Goal: Information Seeking & Learning: Find specific fact

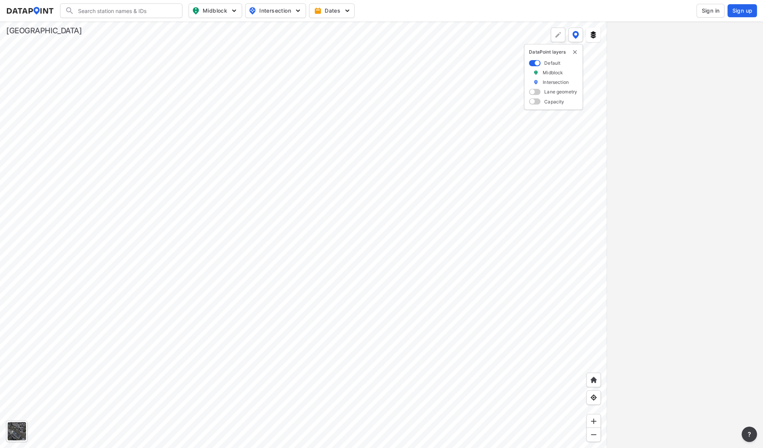
click at [280, 153] on div at bounding box center [303, 234] width 607 height 426
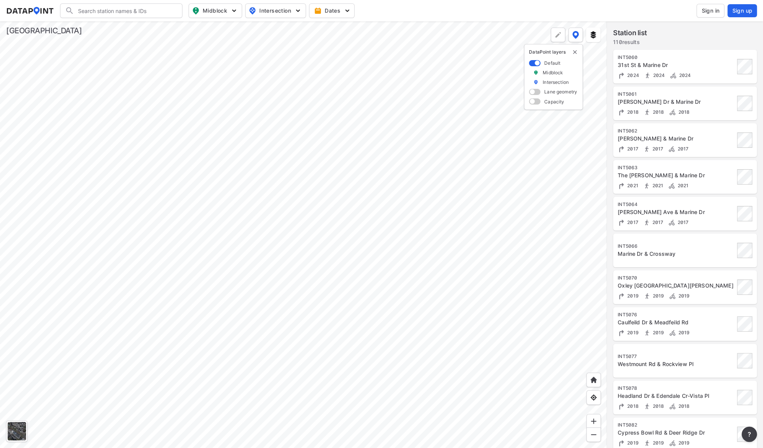
click at [251, 270] on div at bounding box center [303, 234] width 607 height 426
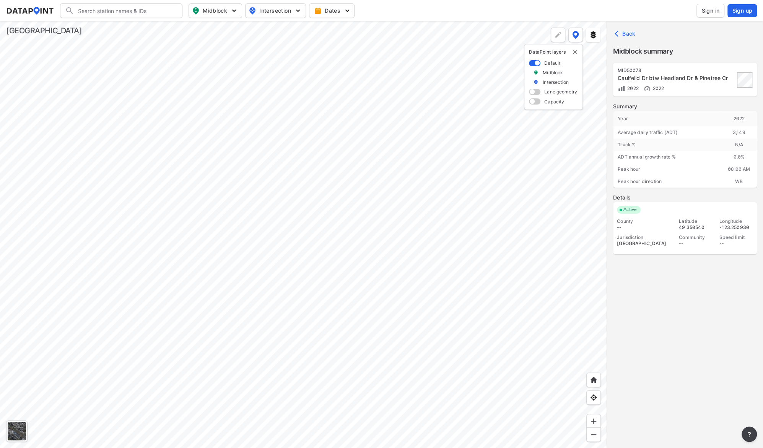
click at [204, 300] on div at bounding box center [303, 234] width 607 height 426
click at [215, 309] on div at bounding box center [303, 234] width 607 height 426
click at [217, 137] on div at bounding box center [303, 234] width 607 height 426
click at [343, 239] on div at bounding box center [303, 234] width 607 height 426
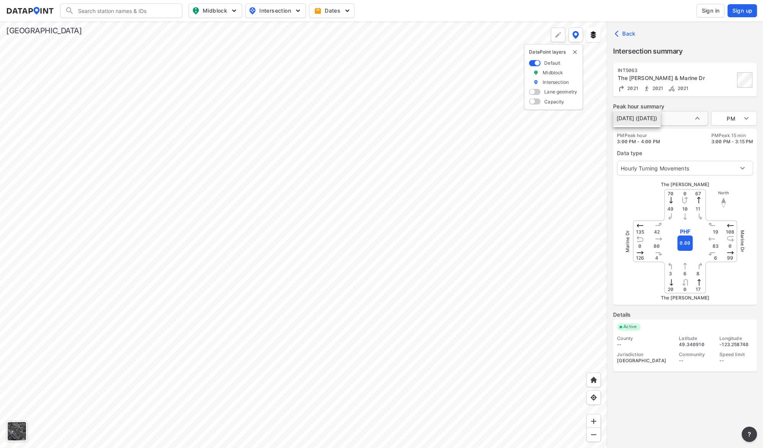
click at [697, 116] on body "Search Please enter a search term. Midblock Intersection Dates Sign in Sign up …" at bounding box center [381, 224] width 763 height 448
click at [661, 116] on li "[DATE] ([DATE])" at bounding box center [636, 118] width 47 height 15
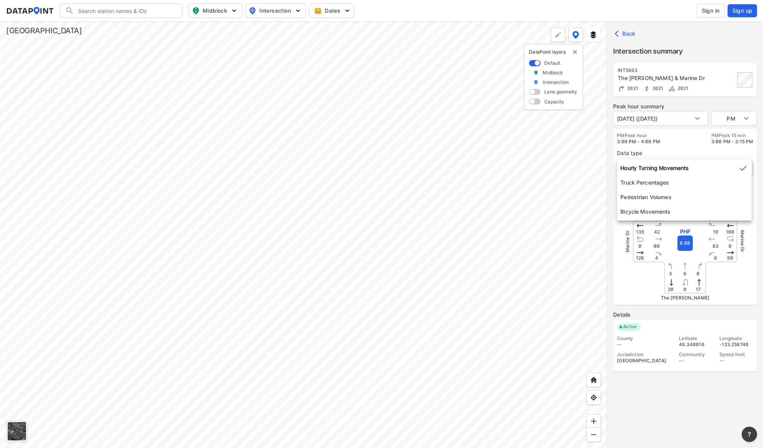
click at [663, 169] on body "Search Please enter a search term. Midblock Intersection Dates Sign in Sign up …" at bounding box center [381, 224] width 763 height 448
click at [659, 210] on li "Bicycle Movements" at bounding box center [684, 211] width 135 height 15
type input "3"
